Goal: Information Seeking & Learning: Learn about a topic

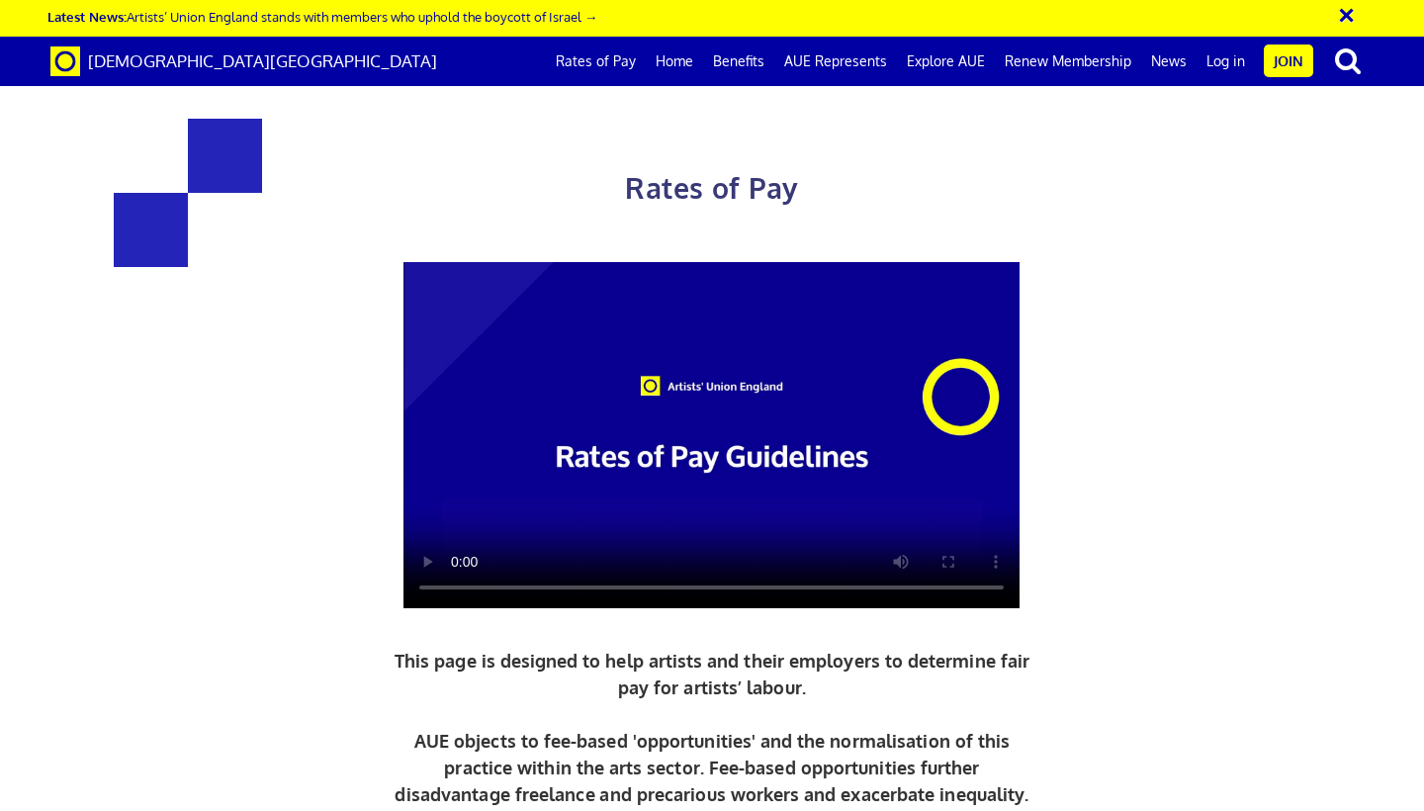
scroll to position [2392, 0]
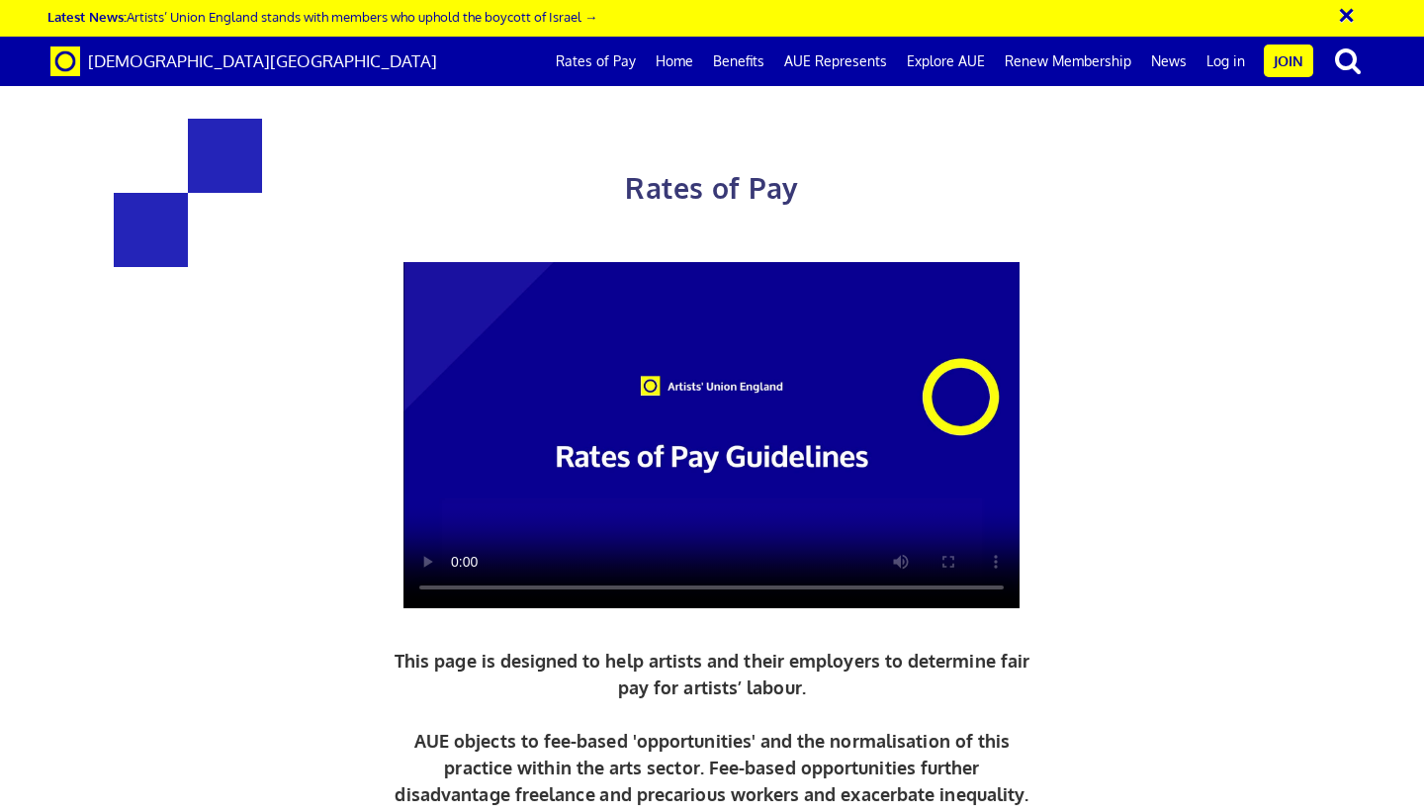
scroll to position [2730, 0]
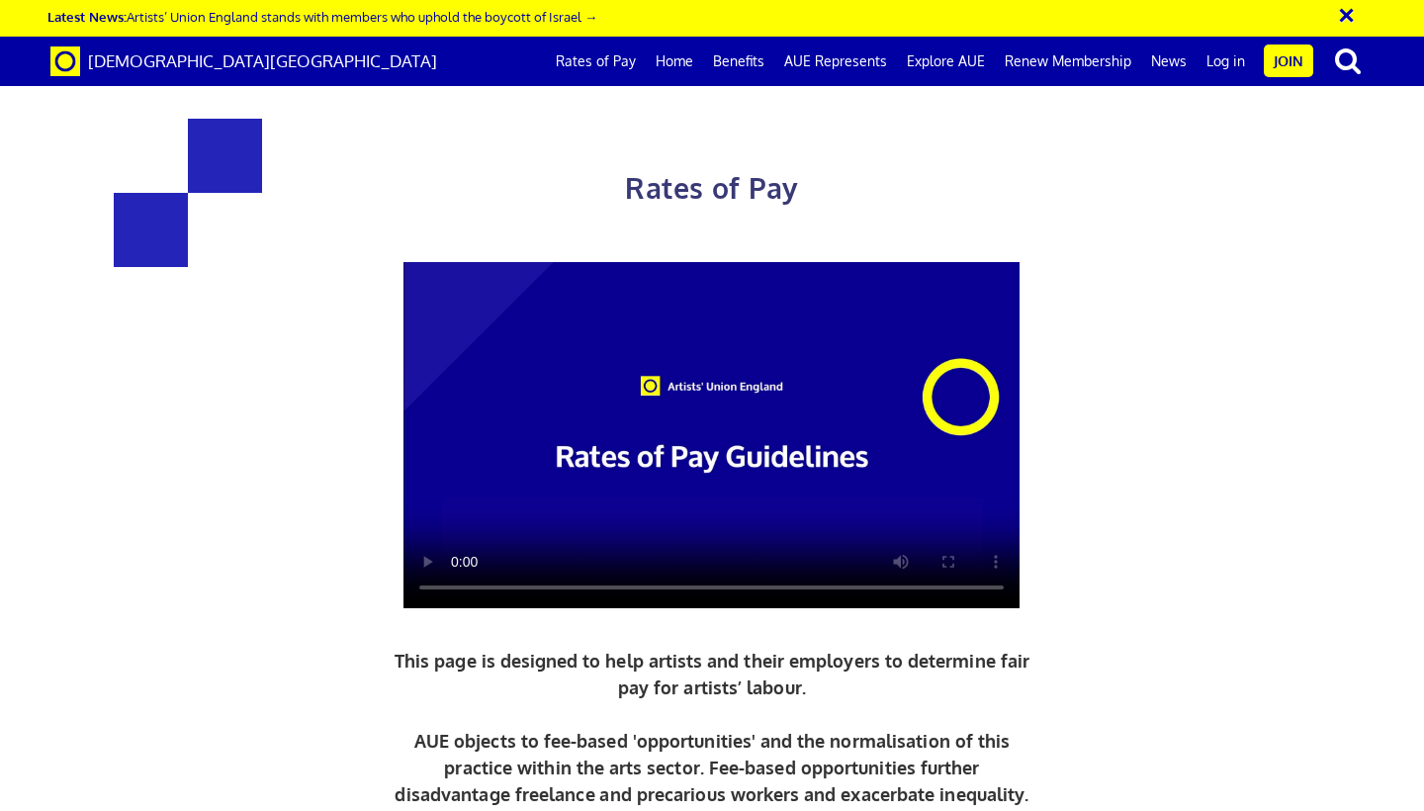
click at [793, 648] on p "This page is designed to help artists and their employers to determine fair pay…" at bounding box center [713, 728] width 646 height 160
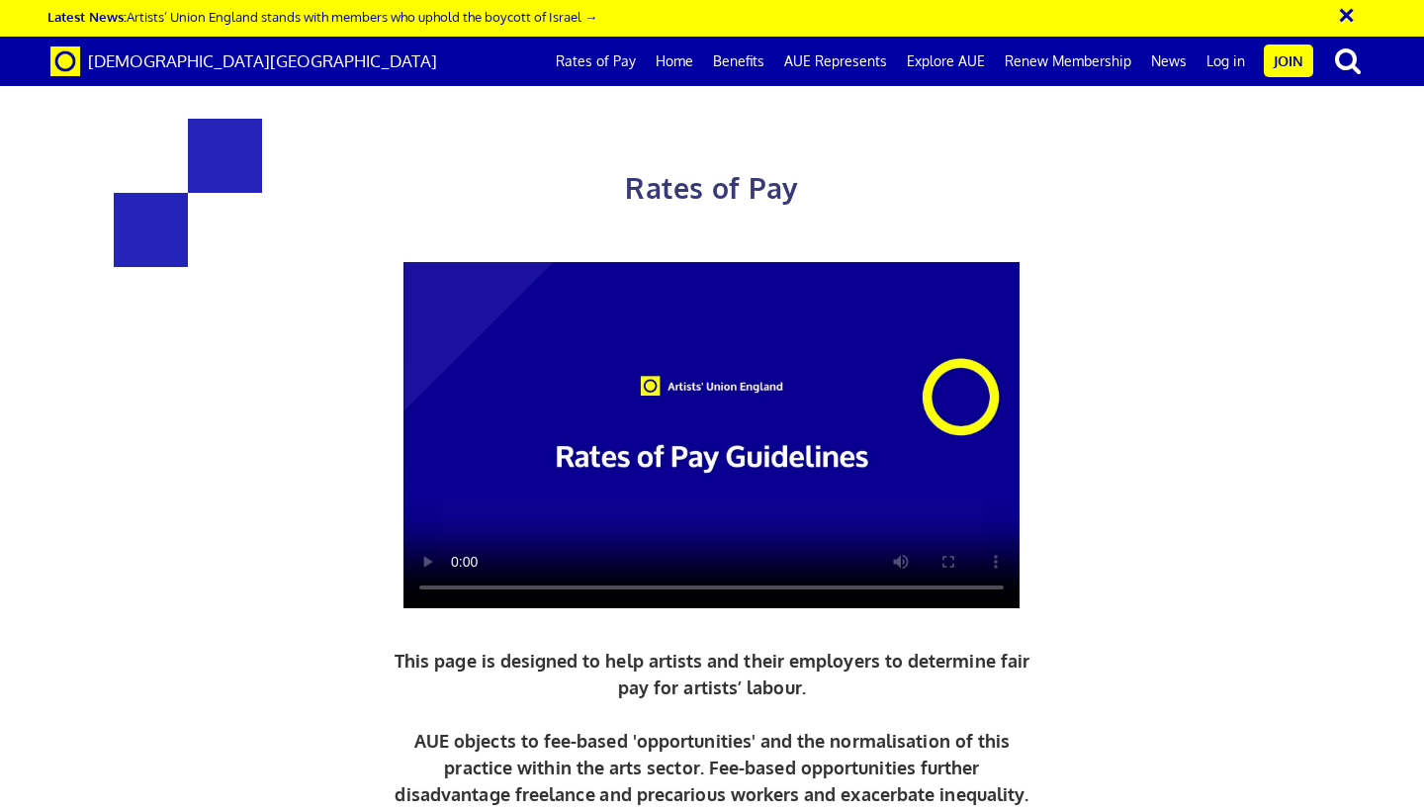
click at [793, 648] on p "This page is designed to help artists and their employers to determine fair pay…" at bounding box center [713, 728] width 646 height 160
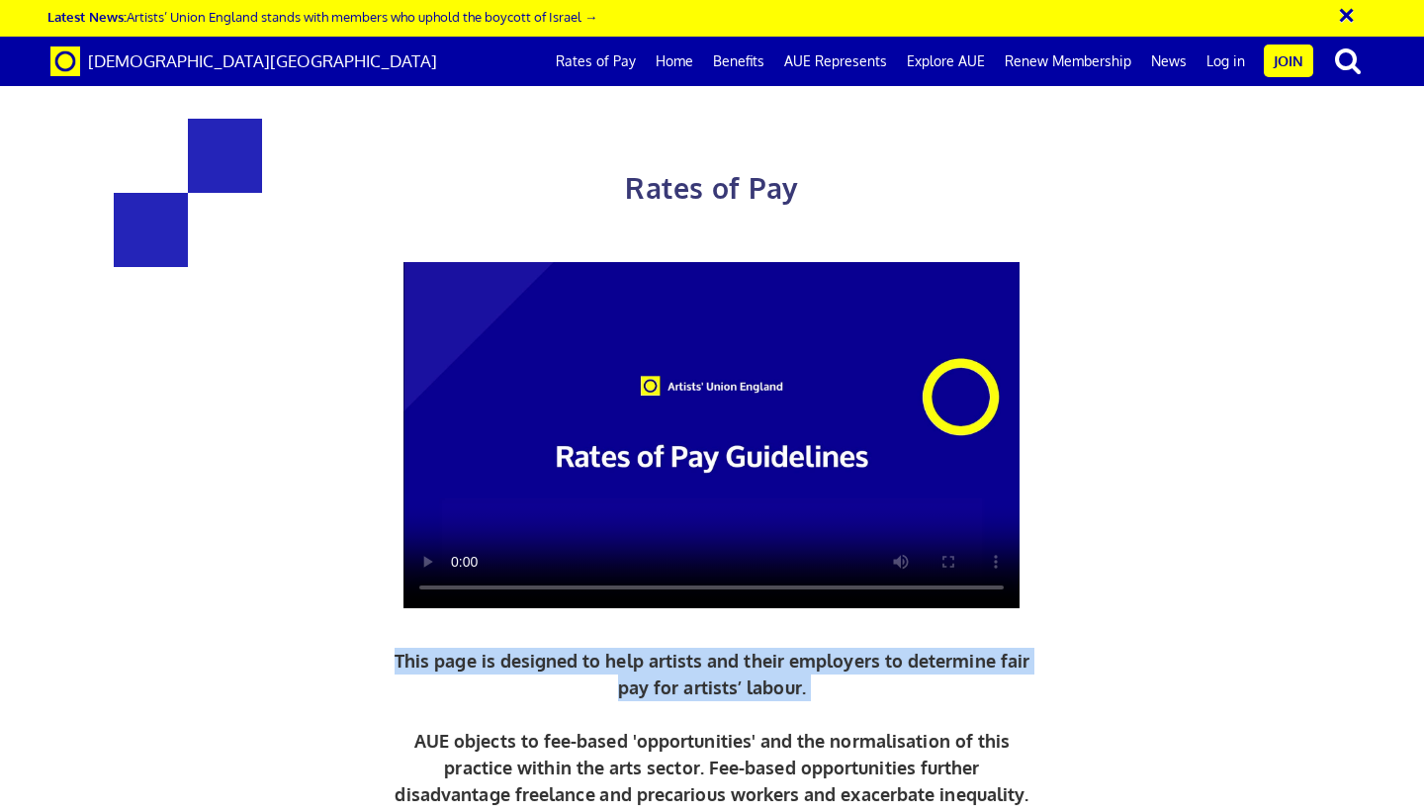
click at [793, 648] on p "This page is designed to help artists and their employers to determine fair pay…" at bounding box center [713, 728] width 646 height 160
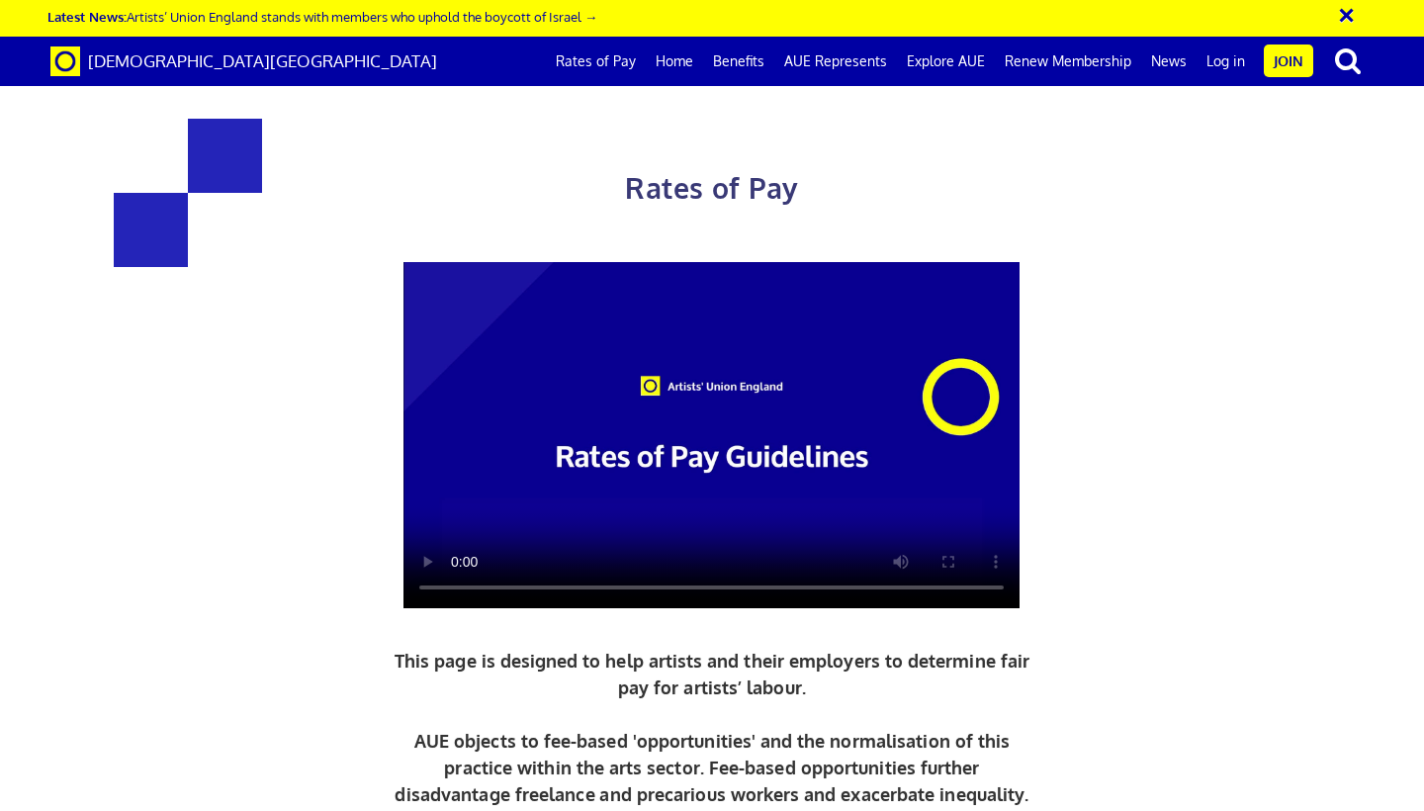
click at [793, 648] on p "This page is designed to help artists and their employers to determine fair pay…" at bounding box center [713, 728] width 646 height 160
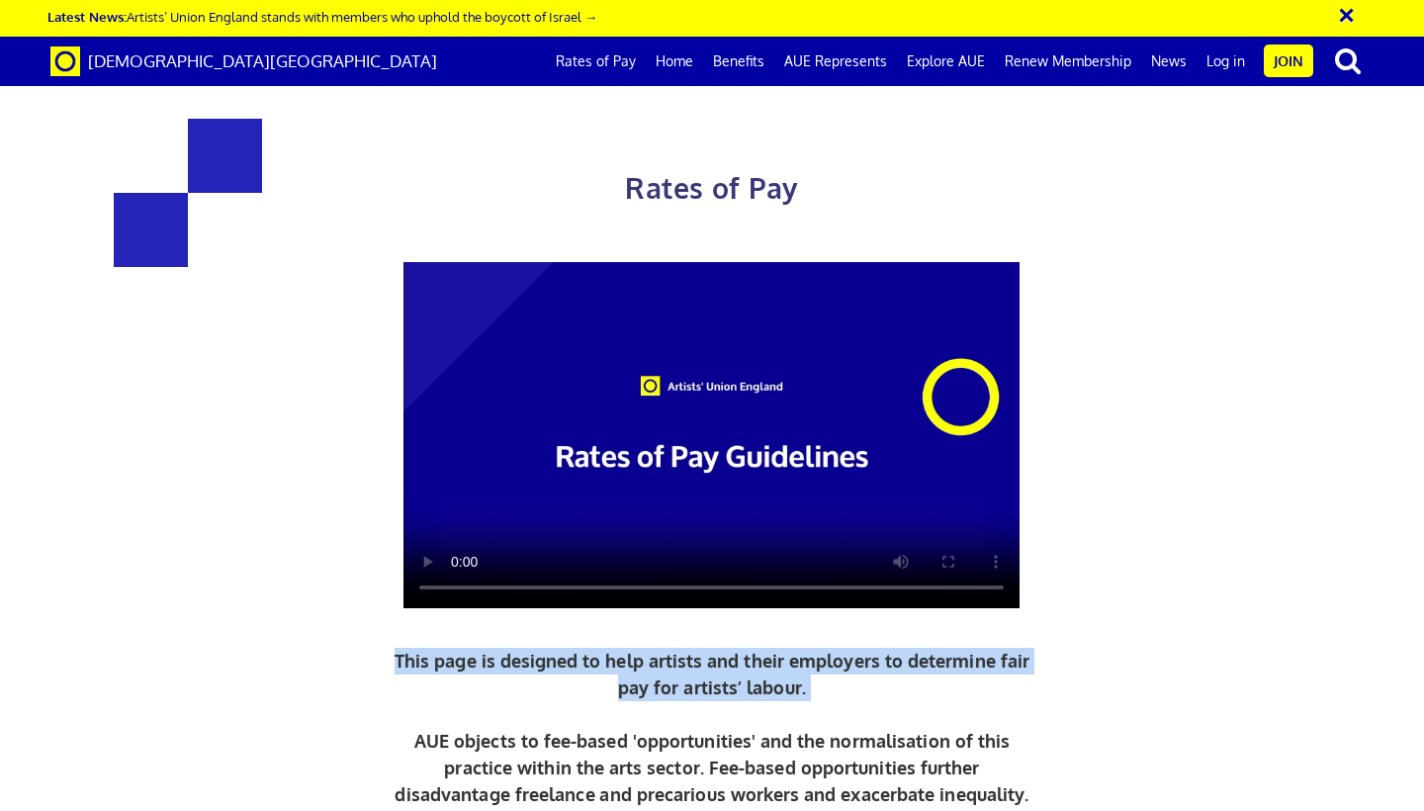
click at [793, 648] on p "This page is designed to help artists and their employers to determine fair pay…" at bounding box center [713, 728] width 646 height 160
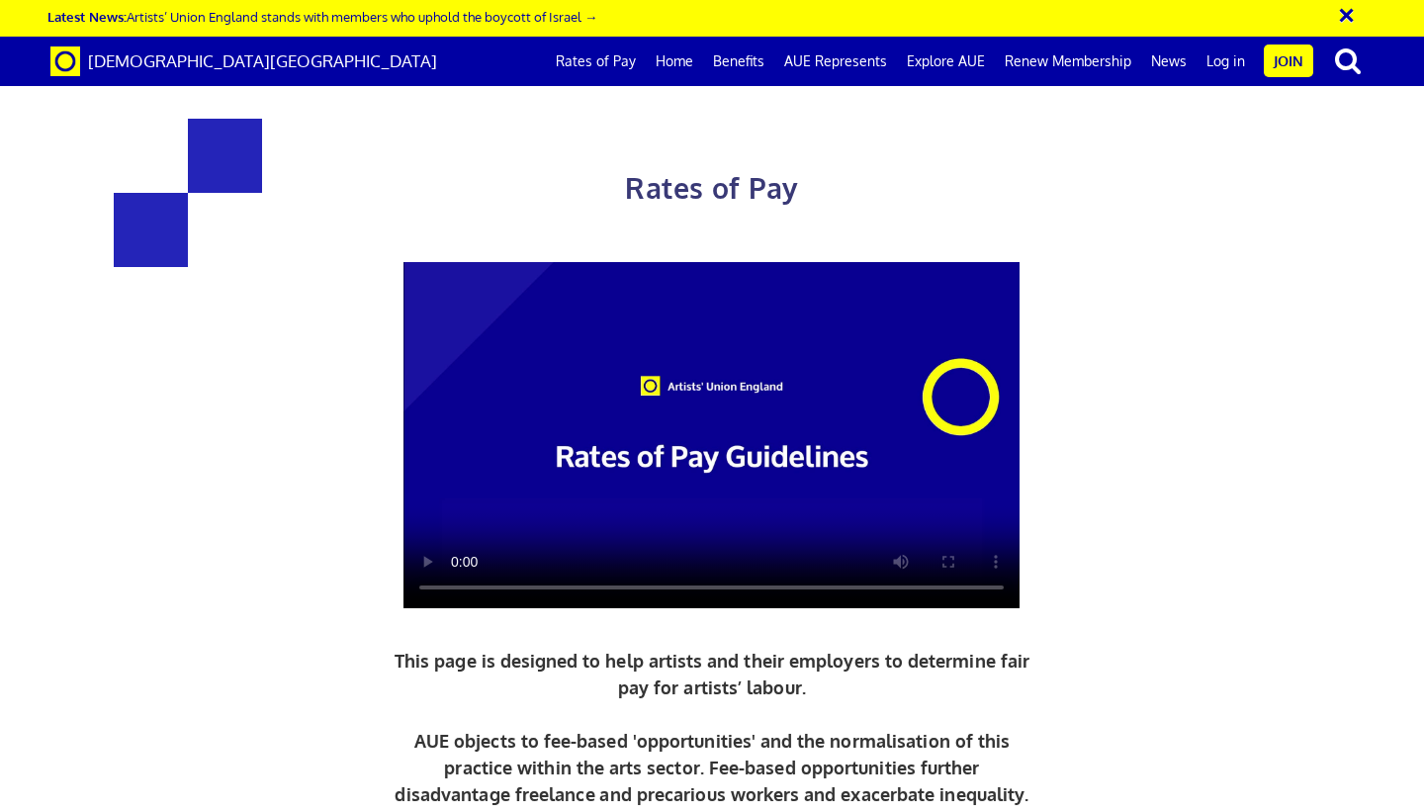
click at [793, 648] on p "This page is designed to help artists and their employers to determine fair pay…" at bounding box center [713, 728] width 646 height 160
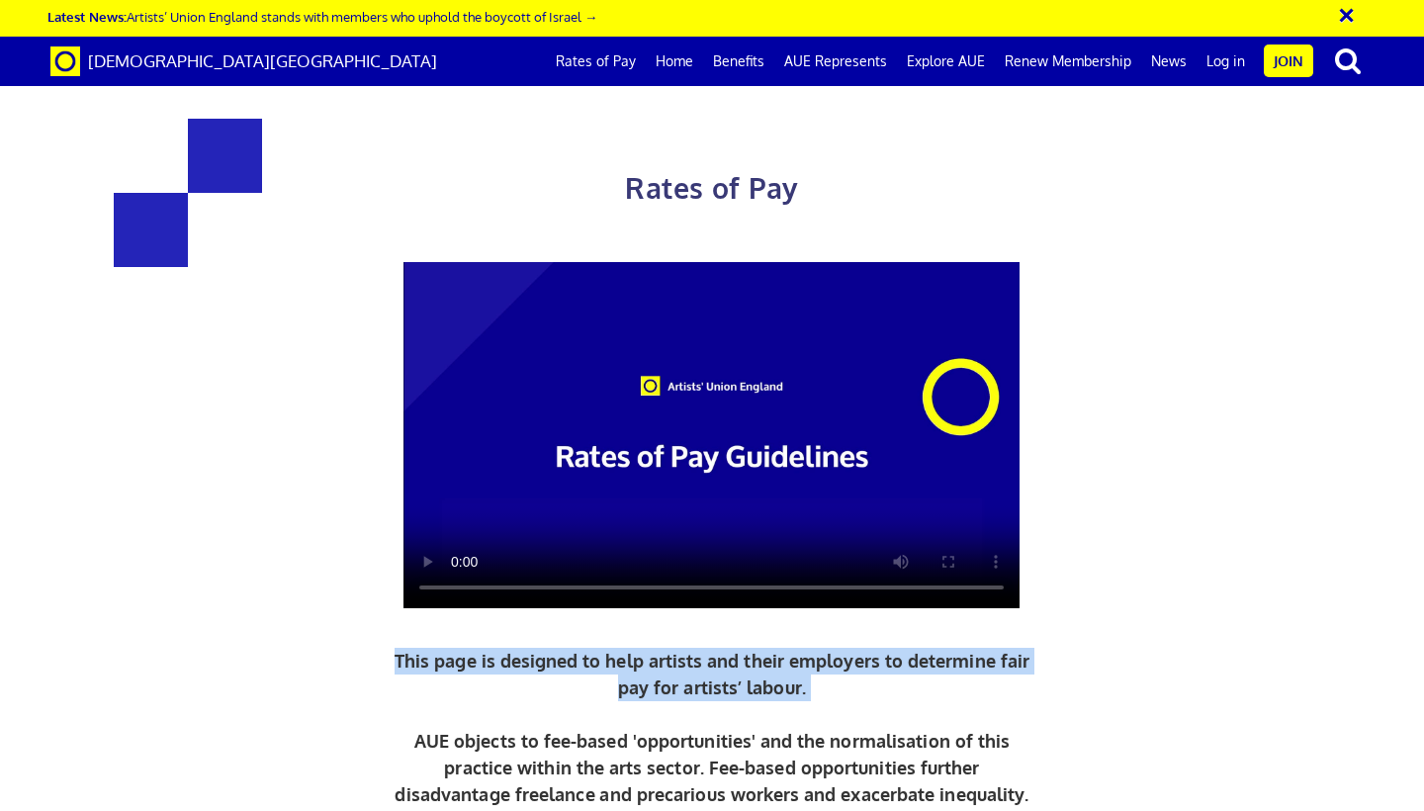
click at [773, 648] on p "This page is designed to help artists and their employers to determine fair pay…" at bounding box center [713, 728] width 646 height 160
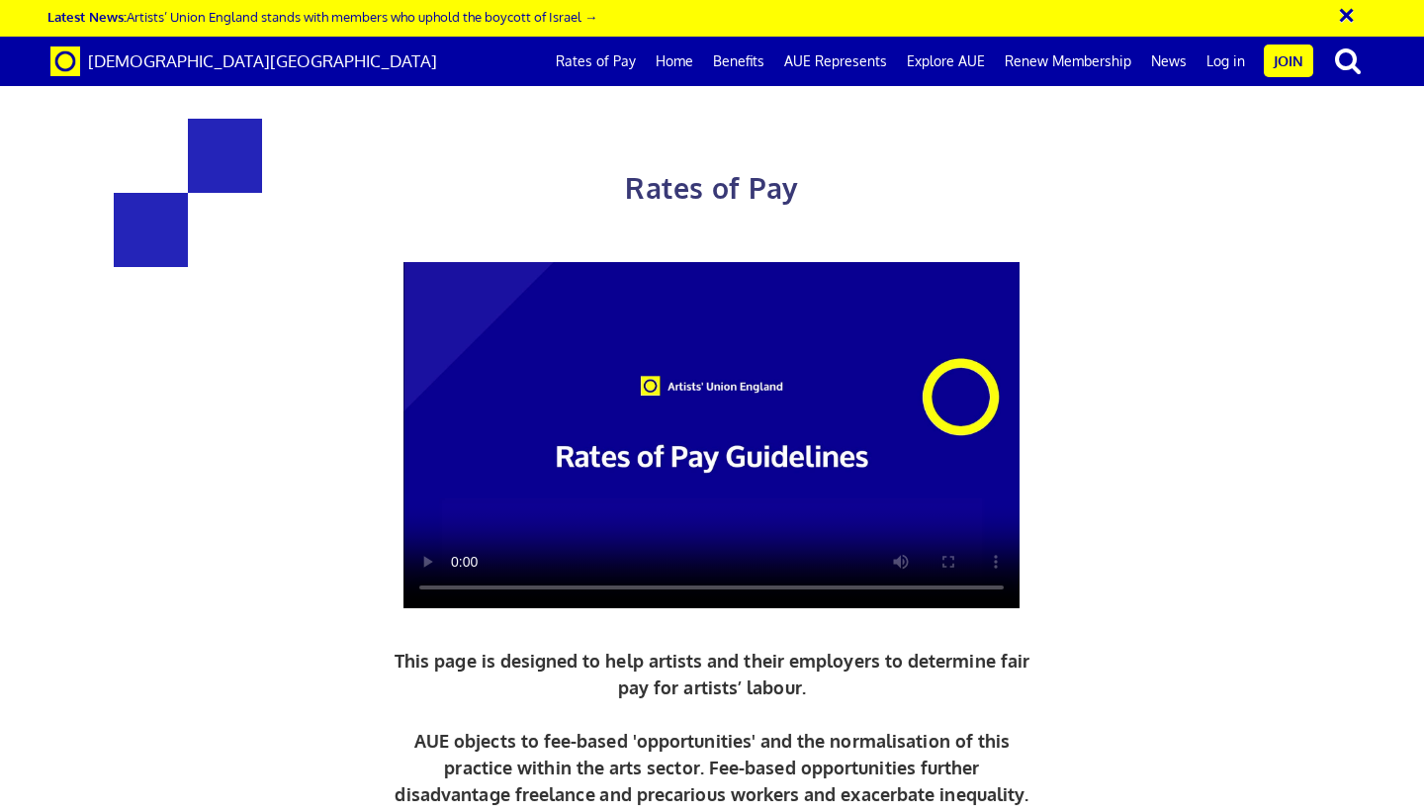
click at [773, 648] on p "This page is designed to help artists and their employers to determine fair pay…" at bounding box center [713, 728] width 646 height 160
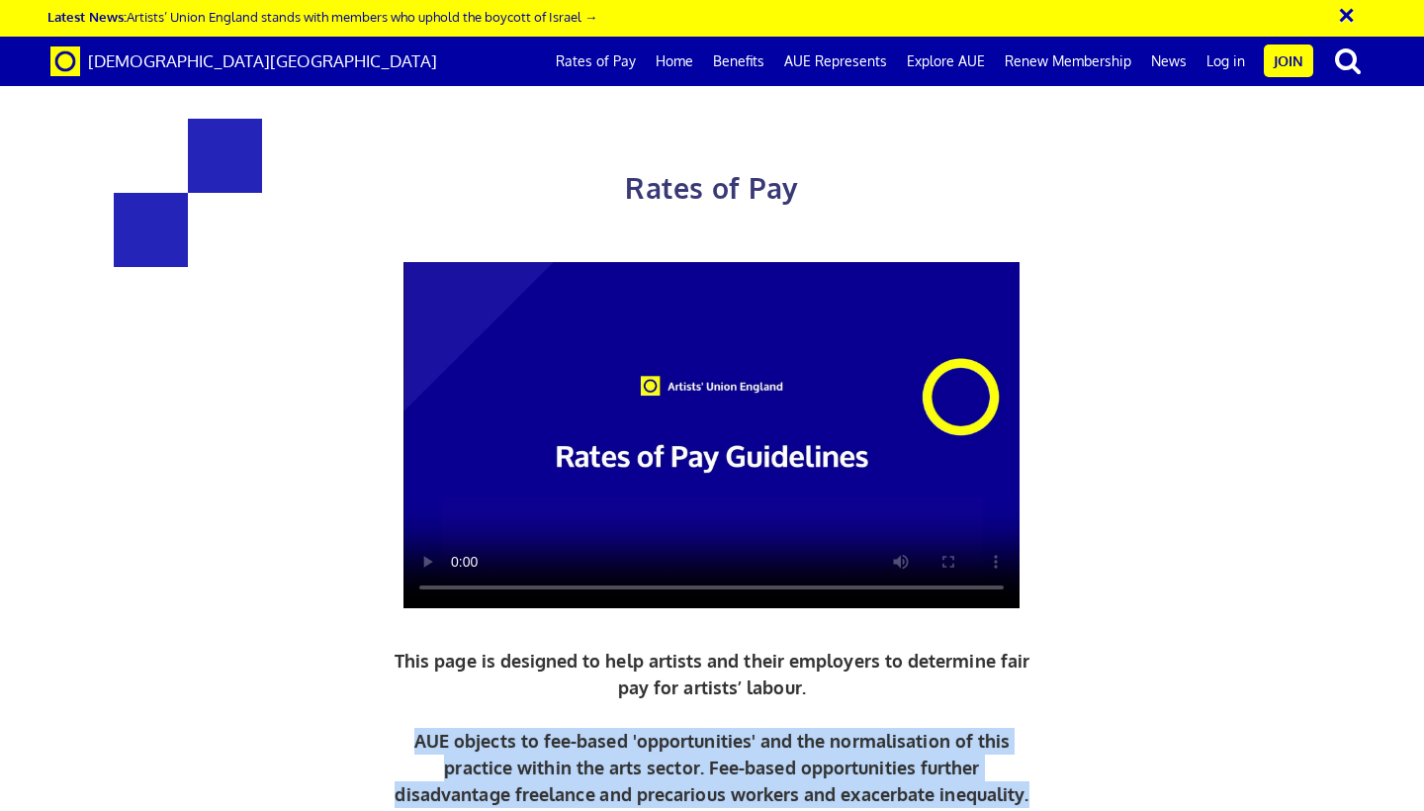
scroll to position [477, 0]
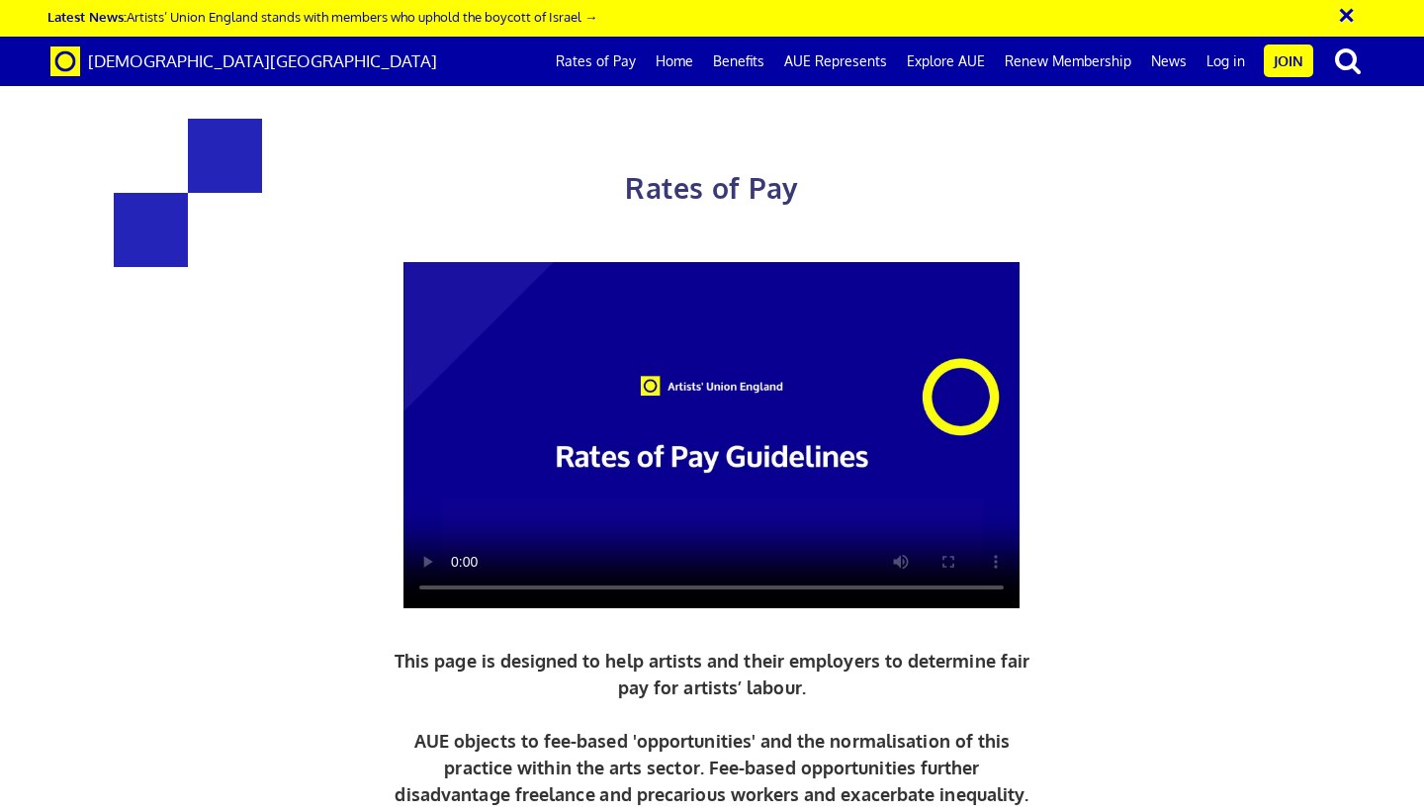
scroll to position [535, 0]
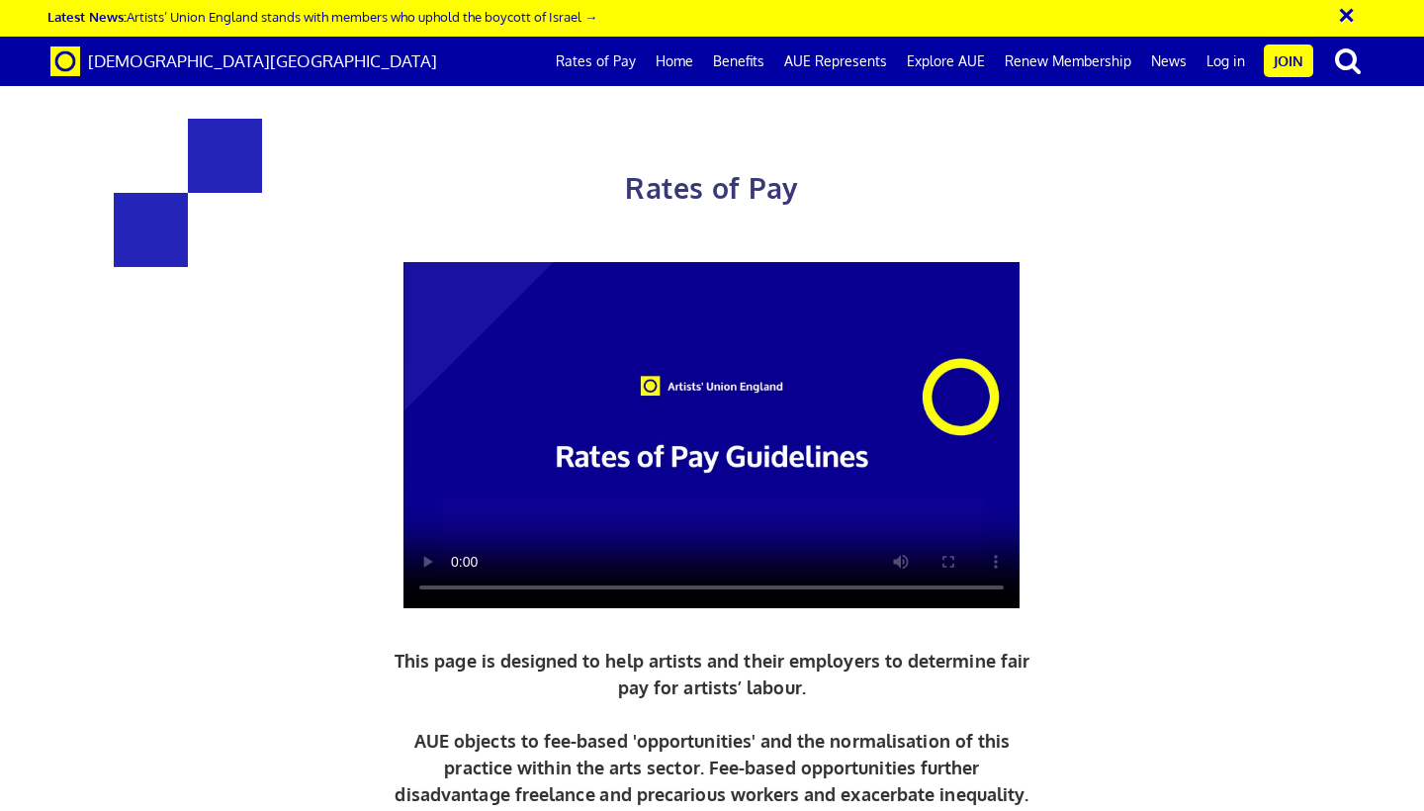
scroll to position [2663, 0]
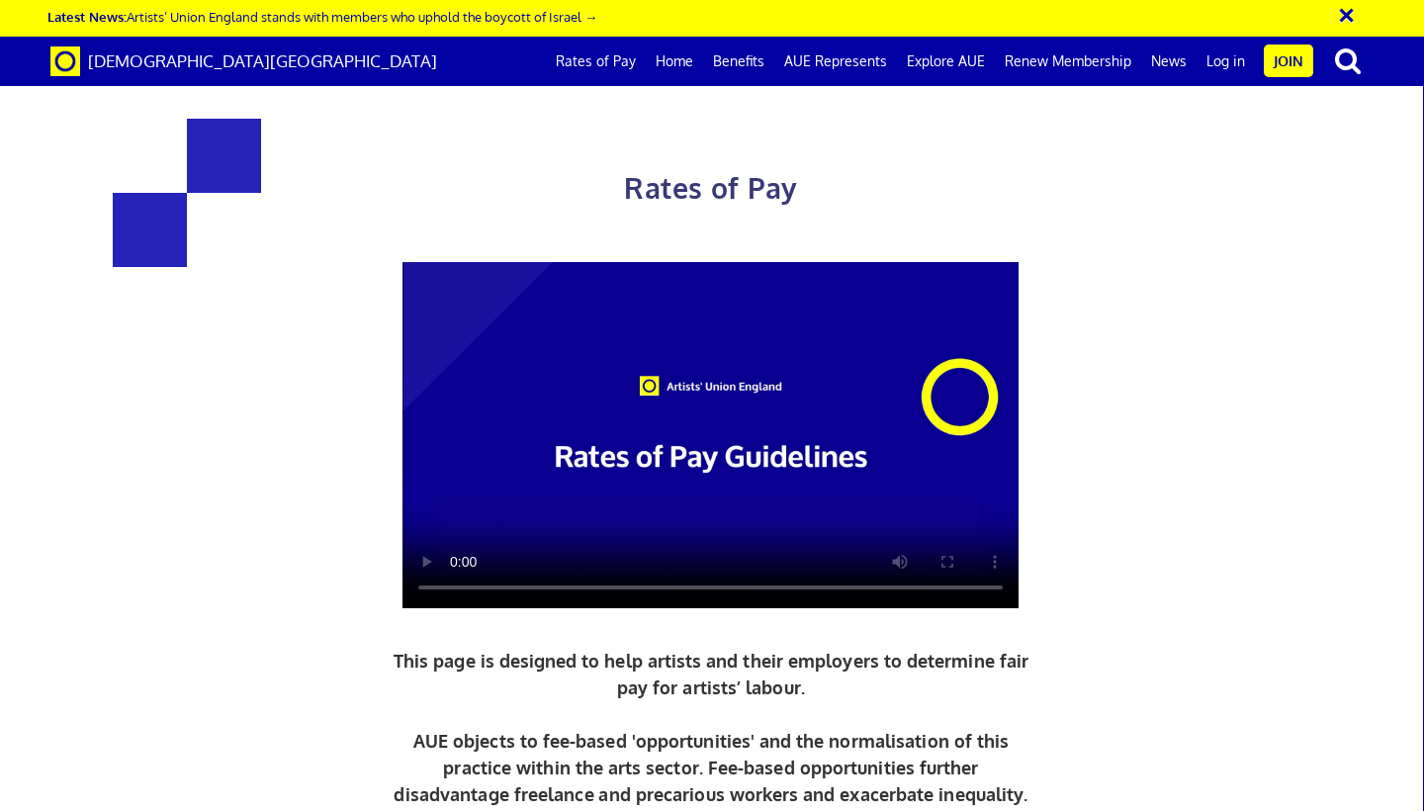
scroll to position [3022, 0]
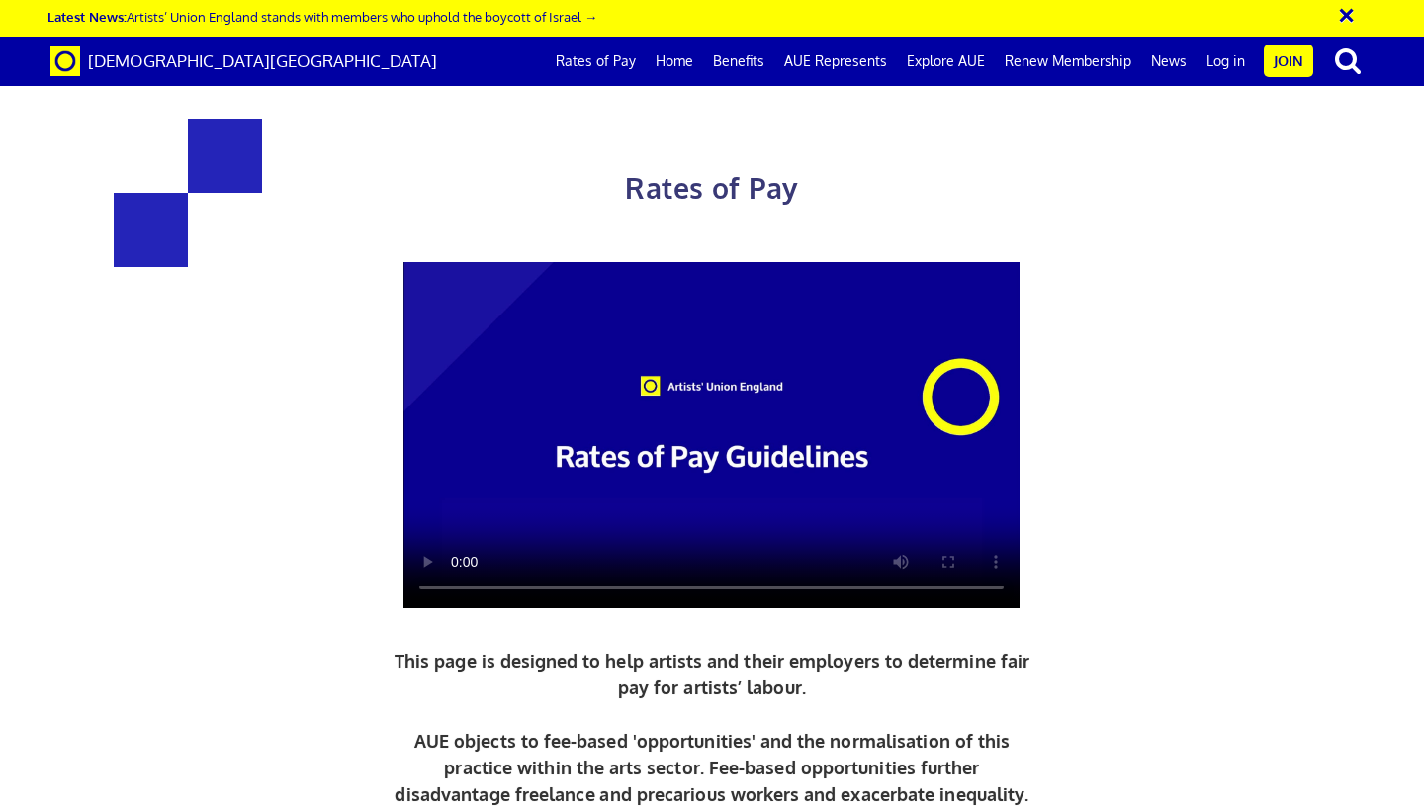
scroll to position [1640, 0]
